Goal: Check status: Check status

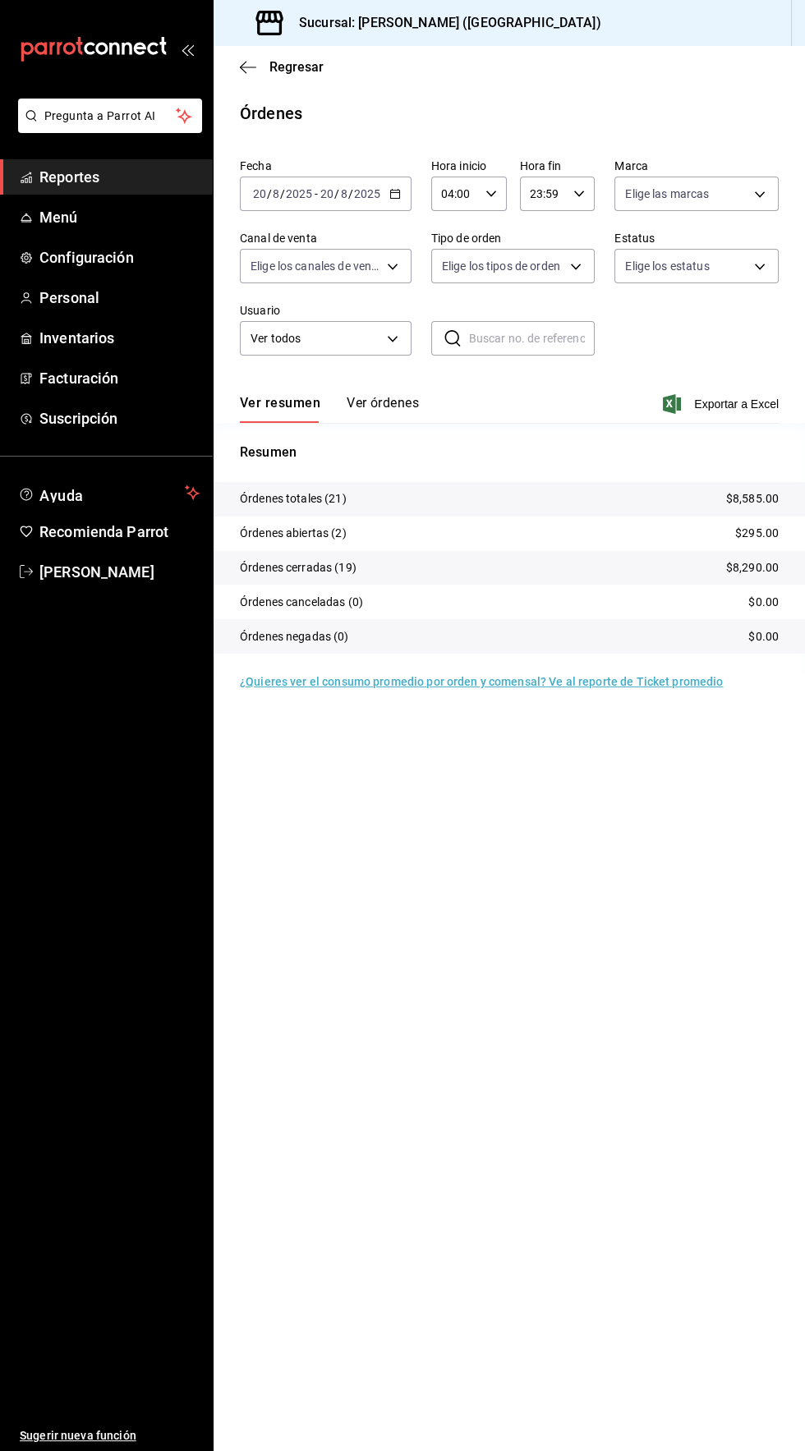
click at [393, 194] on icon "button" at bounding box center [394, 193] width 11 height 11
click at [300, 429] on span "Rango de fechas" at bounding box center [317, 428] width 127 height 17
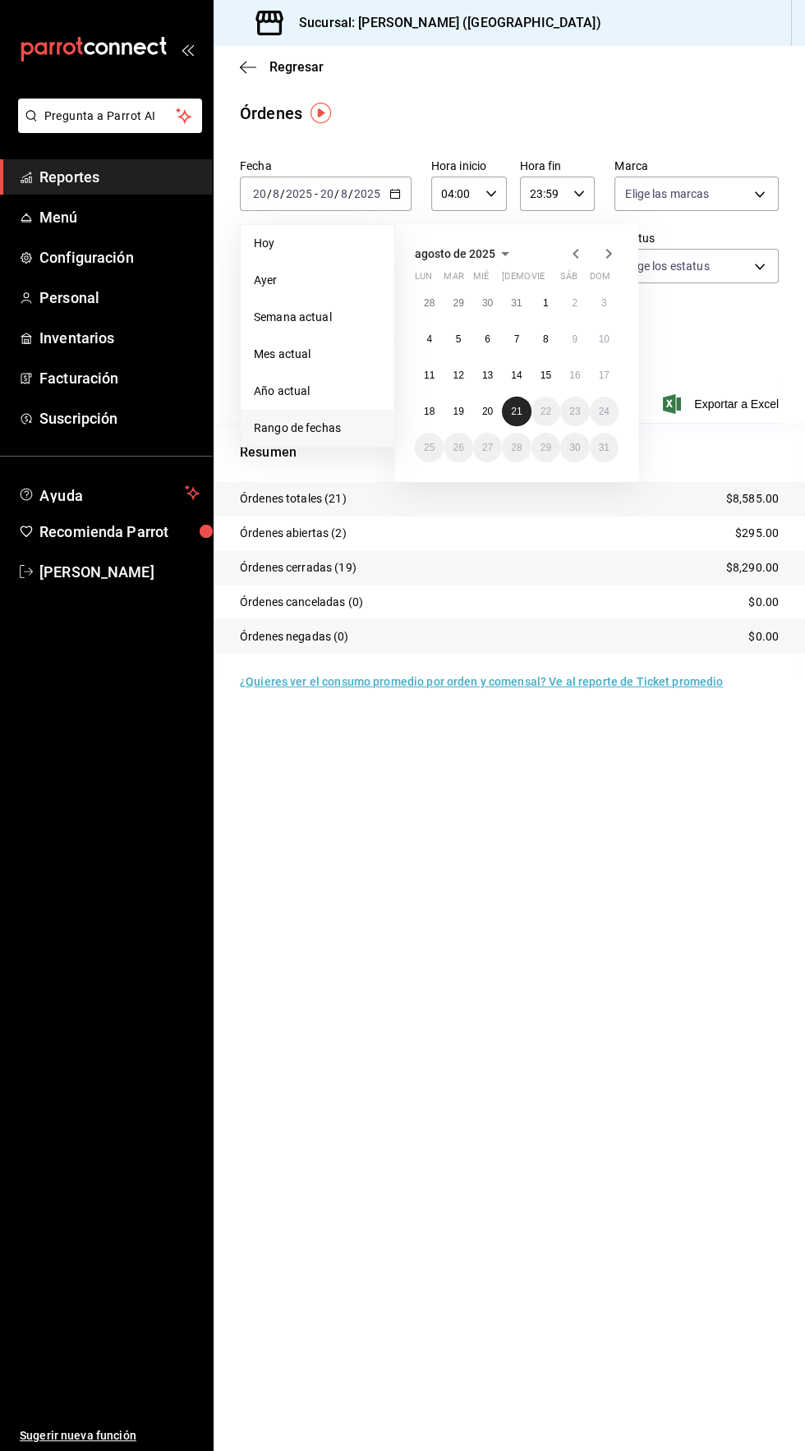
click at [516, 411] on abbr "21" at bounding box center [516, 411] width 11 height 11
click at [487, 411] on abbr "20" at bounding box center [487, 411] width 11 height 11
